Goal: Task Accomplishment & Management: Manage account settings

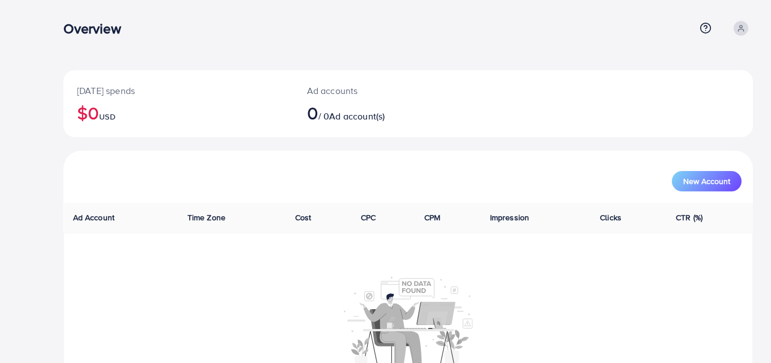
click at [477, 277] on div at bounding box center [408, 321] width 676 height 93
click at [465, 46] on nav "Overview Help Center Contact Support Plans and Pricing Term and policy About Us…" at bounding box center [407, 28] width 689 height 40
click at [739, 32] on span at bounding box center [740, 28] width 15 height 15
click at [174, 25] on div "Overview" at bounding box center [378, 28] width 631 height 16
click at [450, 170] on div "New Account" at bounding box center [408, 176] width 685 height 29
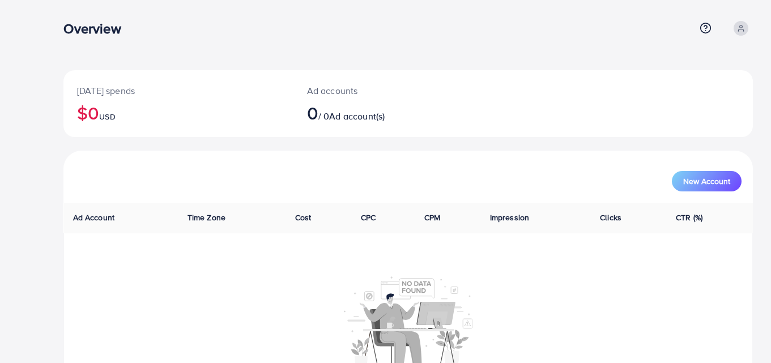
click at [352, 50] on div "Today's spends $0 USD Ad accounts 0 / 0 Ad account(s) New Account Ad Account Ti…" at bounding box center [407, 214] width 725 height 429
click at [493, 267] on td at bounding box center [408, 322] width 689 height 178
click at [268, 61] on div "[DATE] spends $0 USD Ad accounts 0 / 0 Ad account(s) New Account Ad Account Tim…" at bounding box center [407, 214] width 725 height 429
click at [718, 178] on span "New Account" at bounding box center [706, 181] width 47 height 8
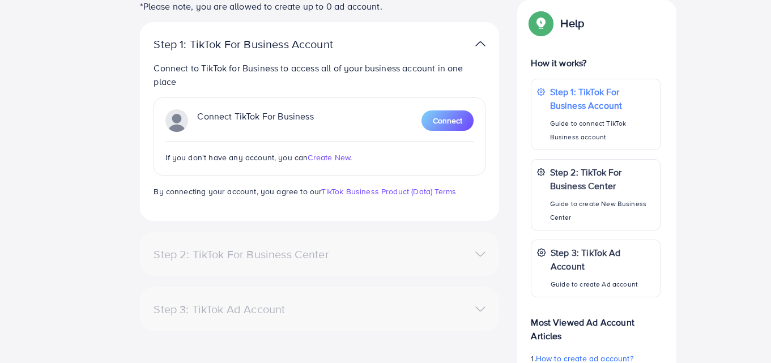
scroll to position [227, 0]
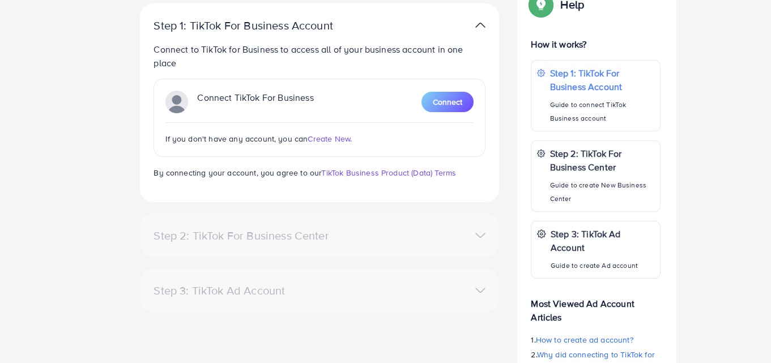
click at [448, 116] on div "Connect TikTok For Business Connect If you don't have any account, you can Crea…" at bounding box center [319, 118] width 332 height 78
click at [447, 108] on button "Connect" at bounding box center [447, 102] width 52 height 20
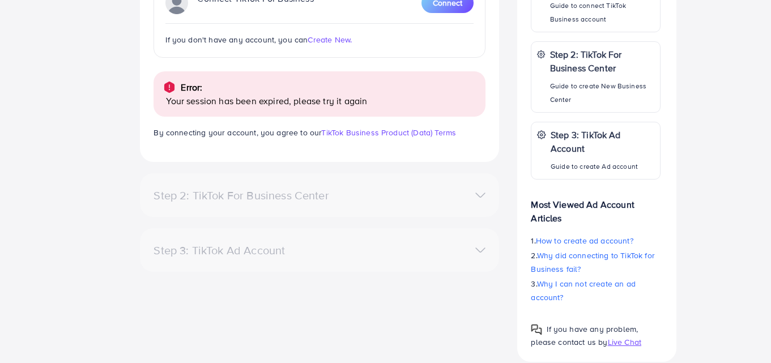
scroll to position [343, 0]
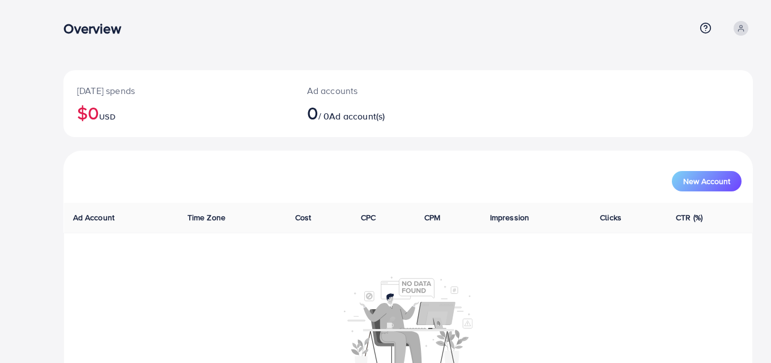
click at [743, 22] on span at bounding box center [740, 28] width 15 height 15
click at [668, 62] on link "Profile" at bounding box center [698, 67] width 108 height 25
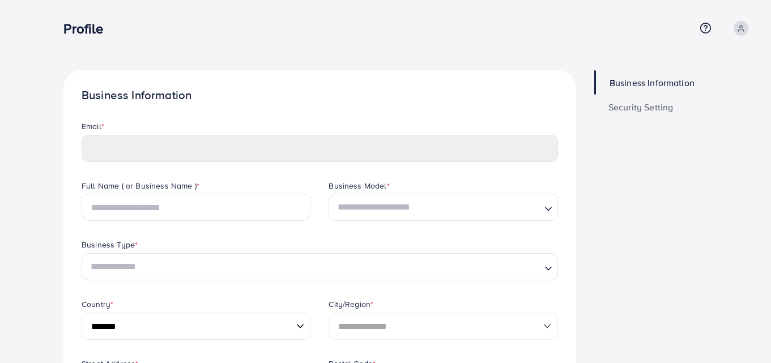
click at [740, 25] on circle at bounding box center [741, 26] width 3 height 3
